Goal: Check status: Check status

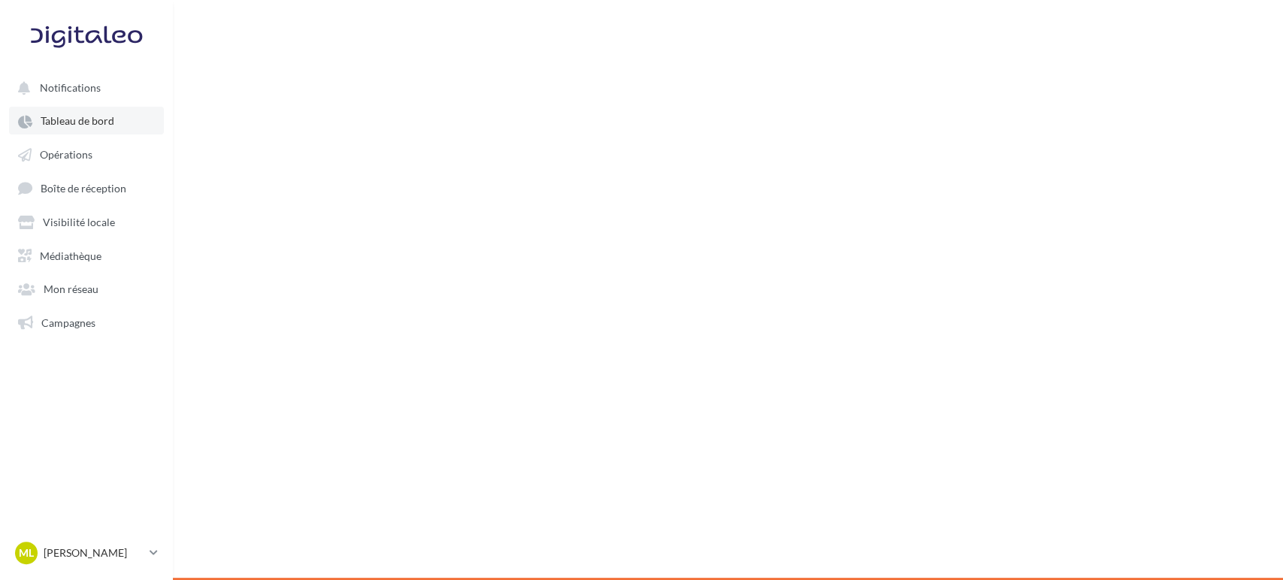
drag, startPoint x: 0, startPoint y: 0, endPoint x: 93, endPoint y: 114, distance: 146.9
click at [93, 114] on link "Tableau de bord" at bounding box center [86, 120] width 155 height 27
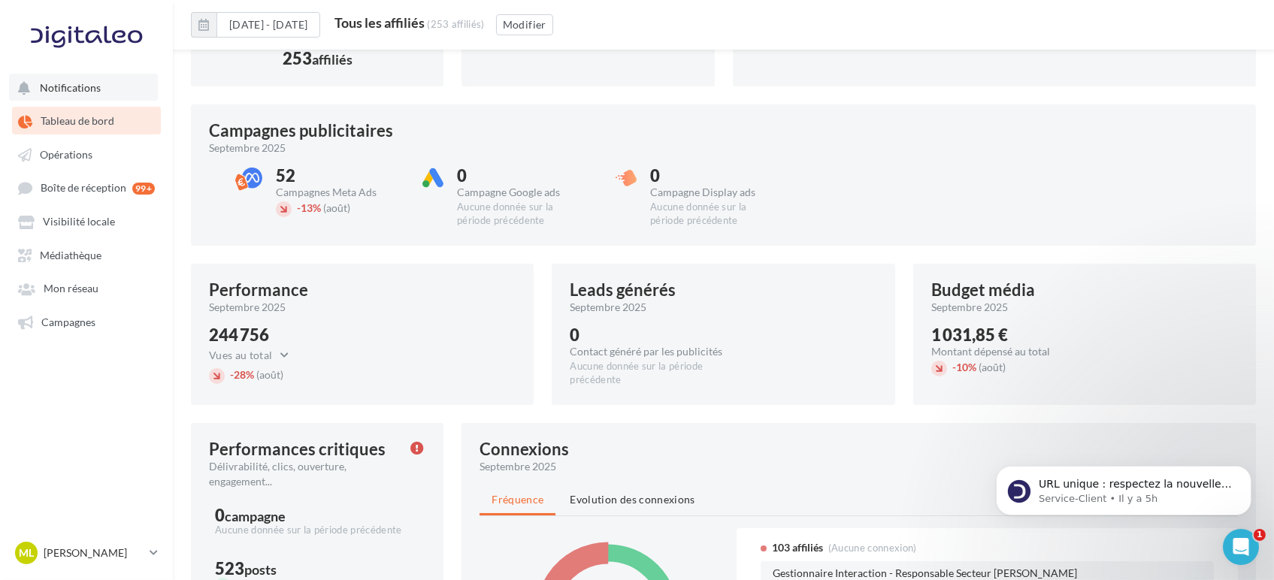
scroll to position [304, 0]
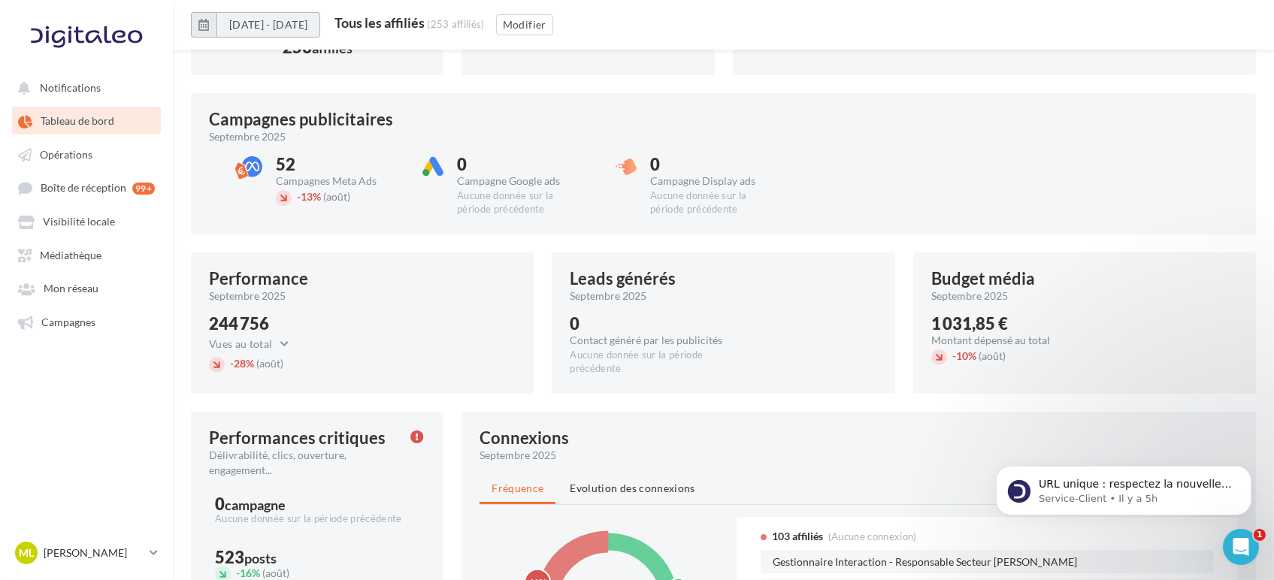
click at [318, 28] on button "[DATE] - [DATE]" at bounding box center [269, 25] width 104 height 26
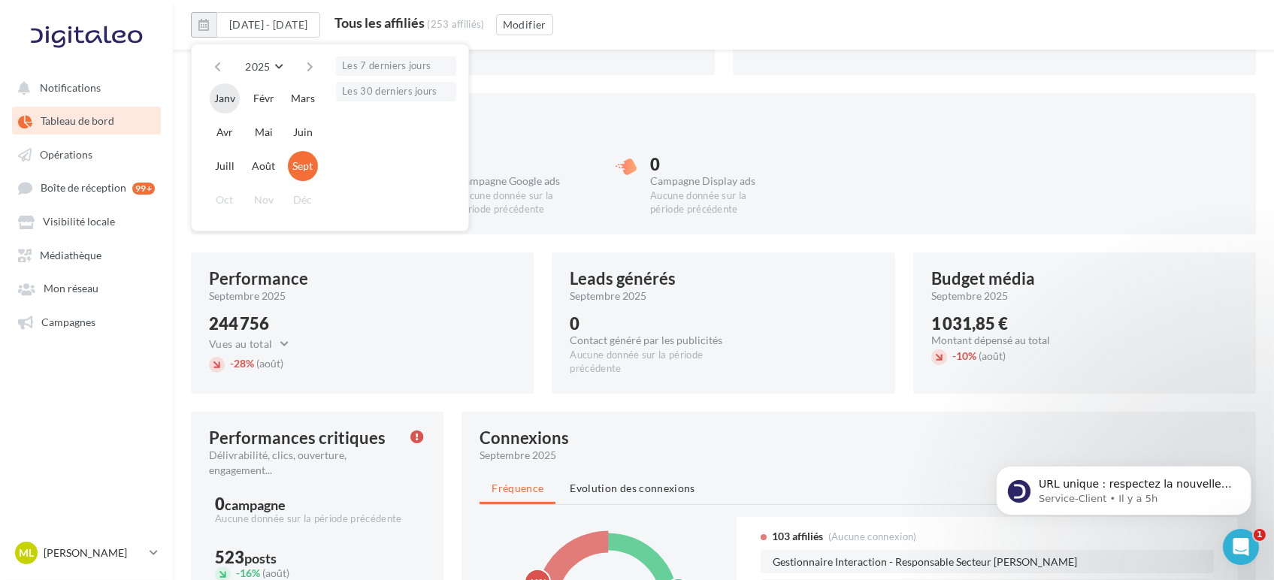
click at [219, 90] on button "Janv" at bounding box center [225, 98] width 30 height 30
click at [304, 167] on button "Sept" at bounding box center [303, 166] width 30 height 30
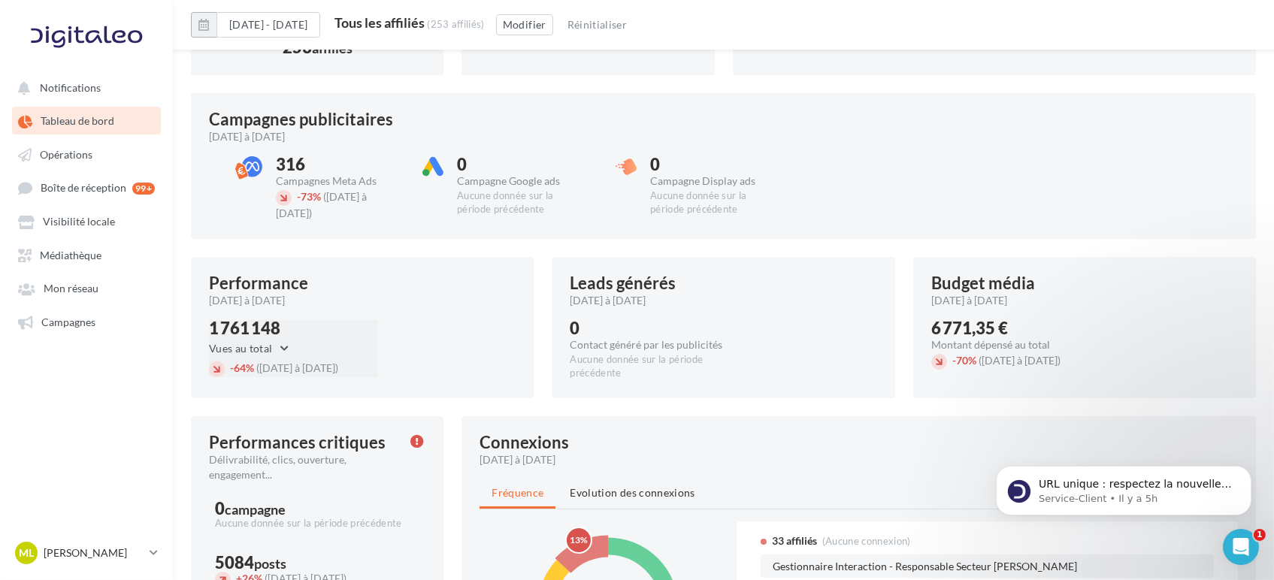
click at [286, 344] on button "Vues au total" at bounding box center [253, 349] width 88 height 18
click at [277, 420] on button "Clics au total" at bounding box center [322, 416] width 226 height 35
click at [291, 161] on div "316" at bounding box center [339, 164] width 126 height 17
click at [235, 343] on button "Clics au total" at bounding box center [253, 349] width 89 height 18
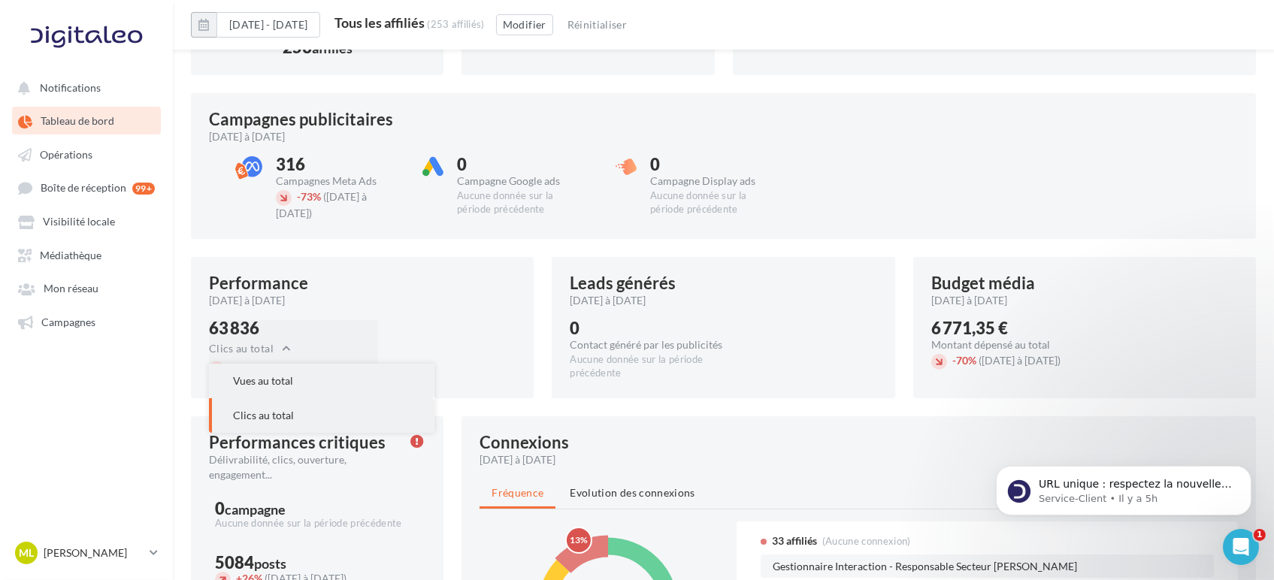
click at [264, 377] on span "Vues au total" at bounding box center [263, 380] width 60 height 13
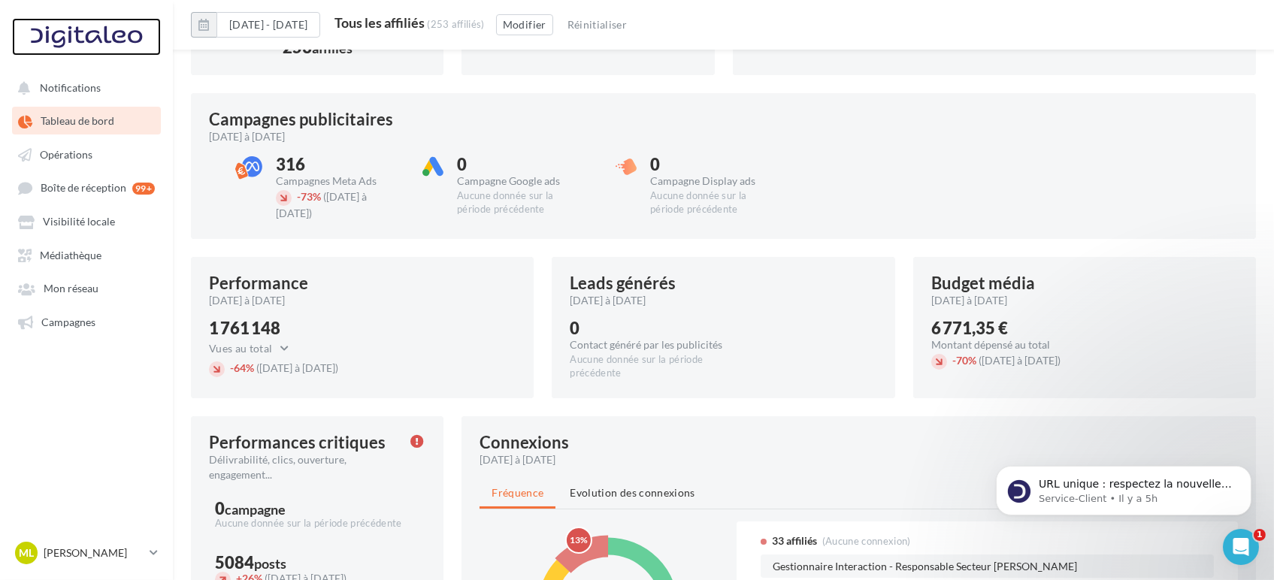
click at [87, 45] on div at bounding box center [86, 37] width 120 height 38
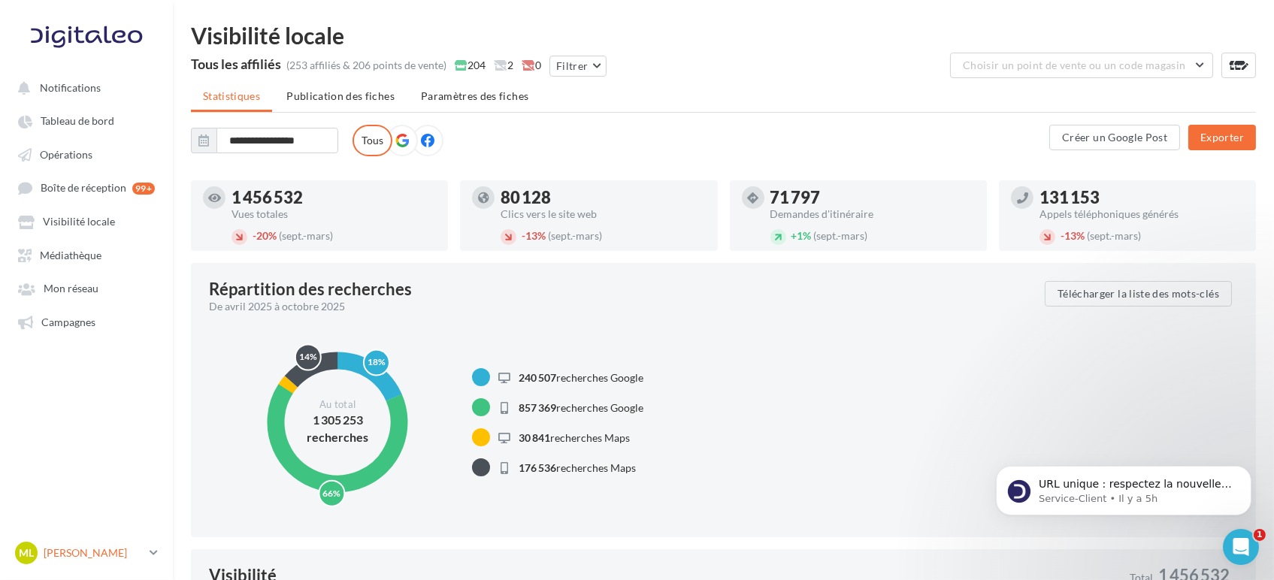
click at [126, 546] on p "[PERSON_NAME]" at bounding box center [94, 553] width 100 height 15
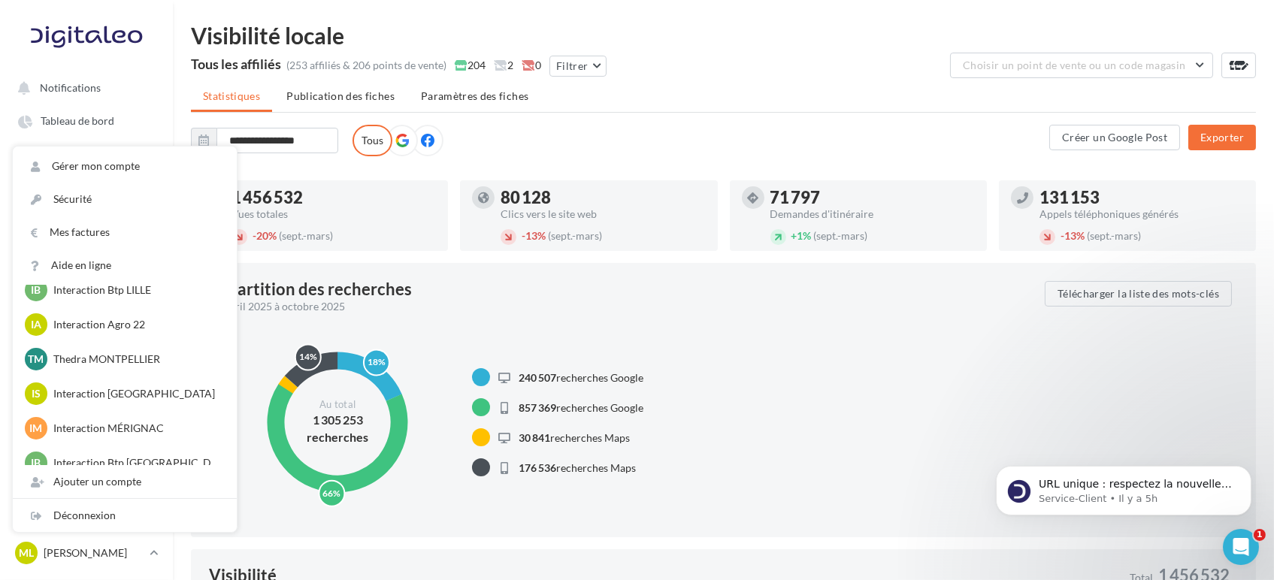
scroll to position [571, 0]
click at [117, 395] on p "Interaction [GEOGRAPHIC_DATA]" at bounding box center [135, 396] width 165 height 15
